Goal: Find specific page/section: Find specific page/section

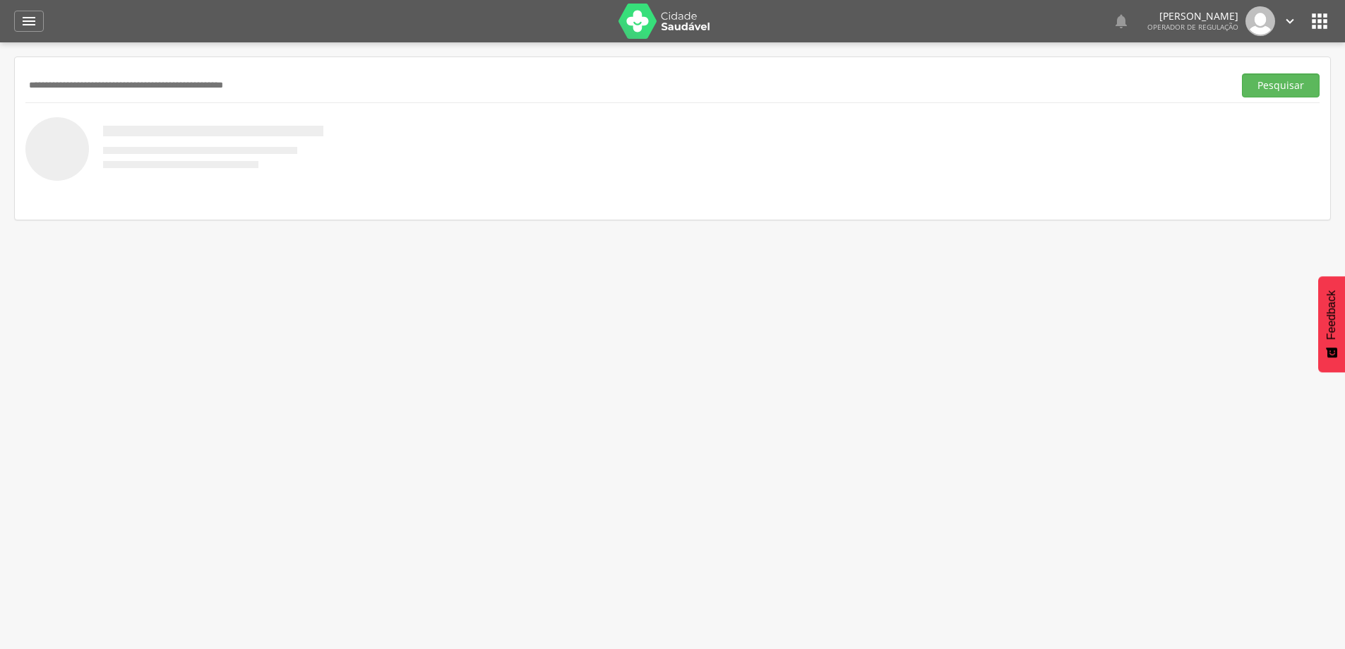
drag, startPoint x: 1092, startPoint y: 124, endPoint x: 754, endPoint y: 62, distance: 343.6
click at [1086, 122] on div at bounding box center [672, 149] width 1294 height 64
click at [1317, 30] on icon "" at bounding box center [1319, 21] width 23 height 23
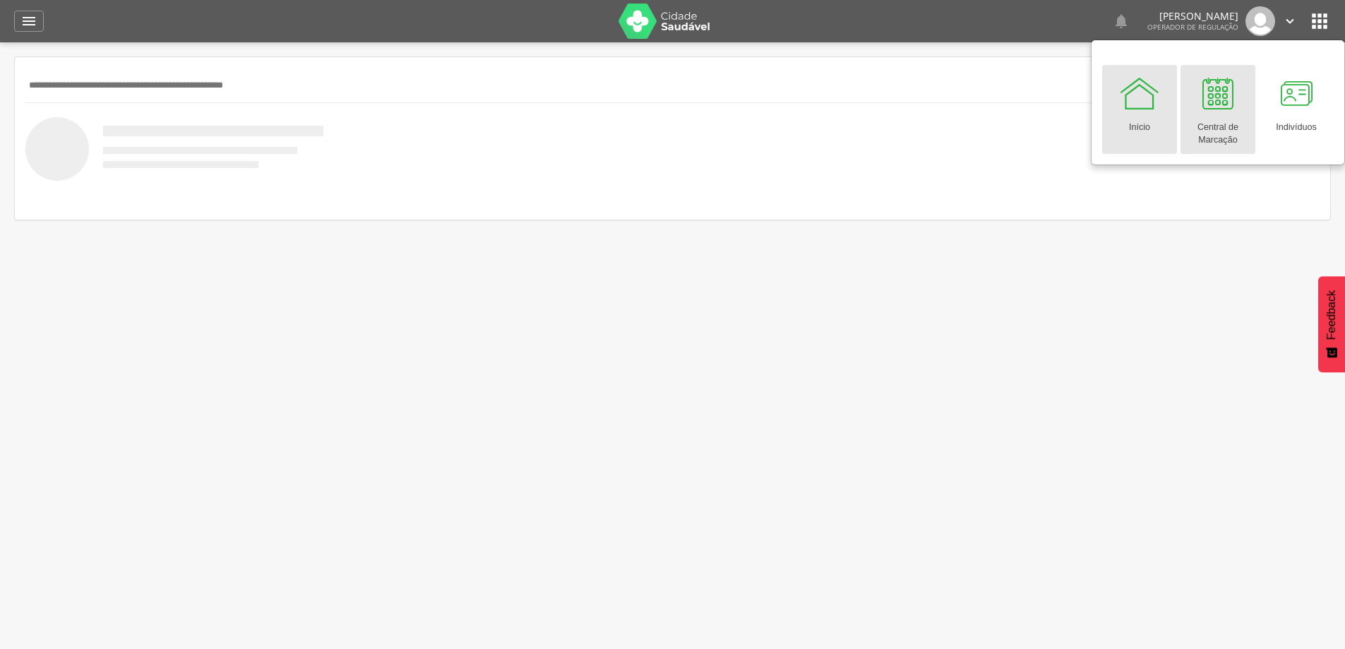
click at [1200, 108] on div at bounding box center [1217, 93] width 42 height 42
